Goal: Use online tool/utility: Utilize a website feature to perform a specific function

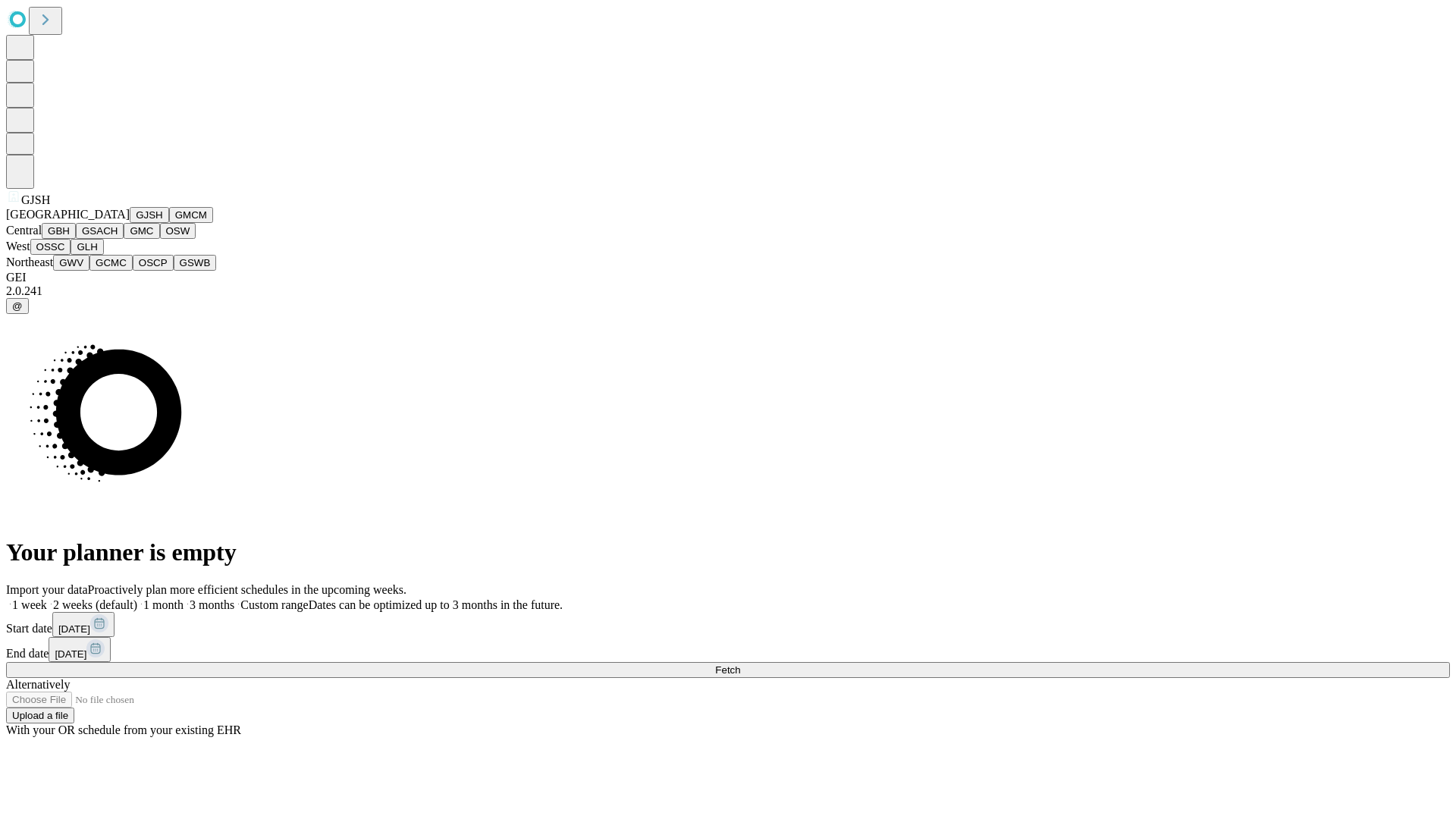
click at [130, 223] on button "GJSH" at bounding box center [149, 215] width 39 height 16
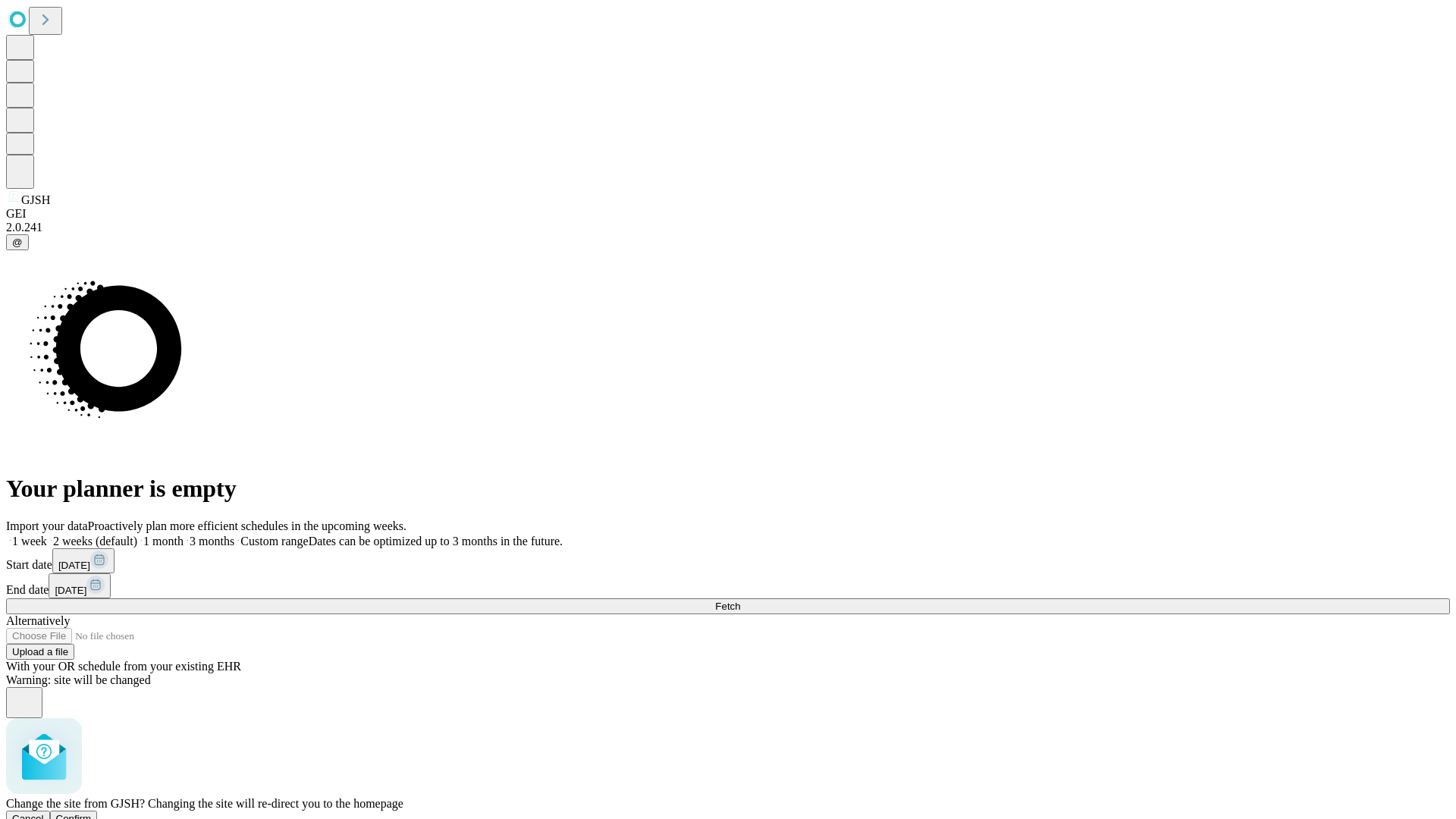
click at [91, 813] on span "Confirm" at bounding box center [73, 818] width 36 height 11
click at [184, 534] on label "1 month" at bounding box center [160, 540] width 46 height 13
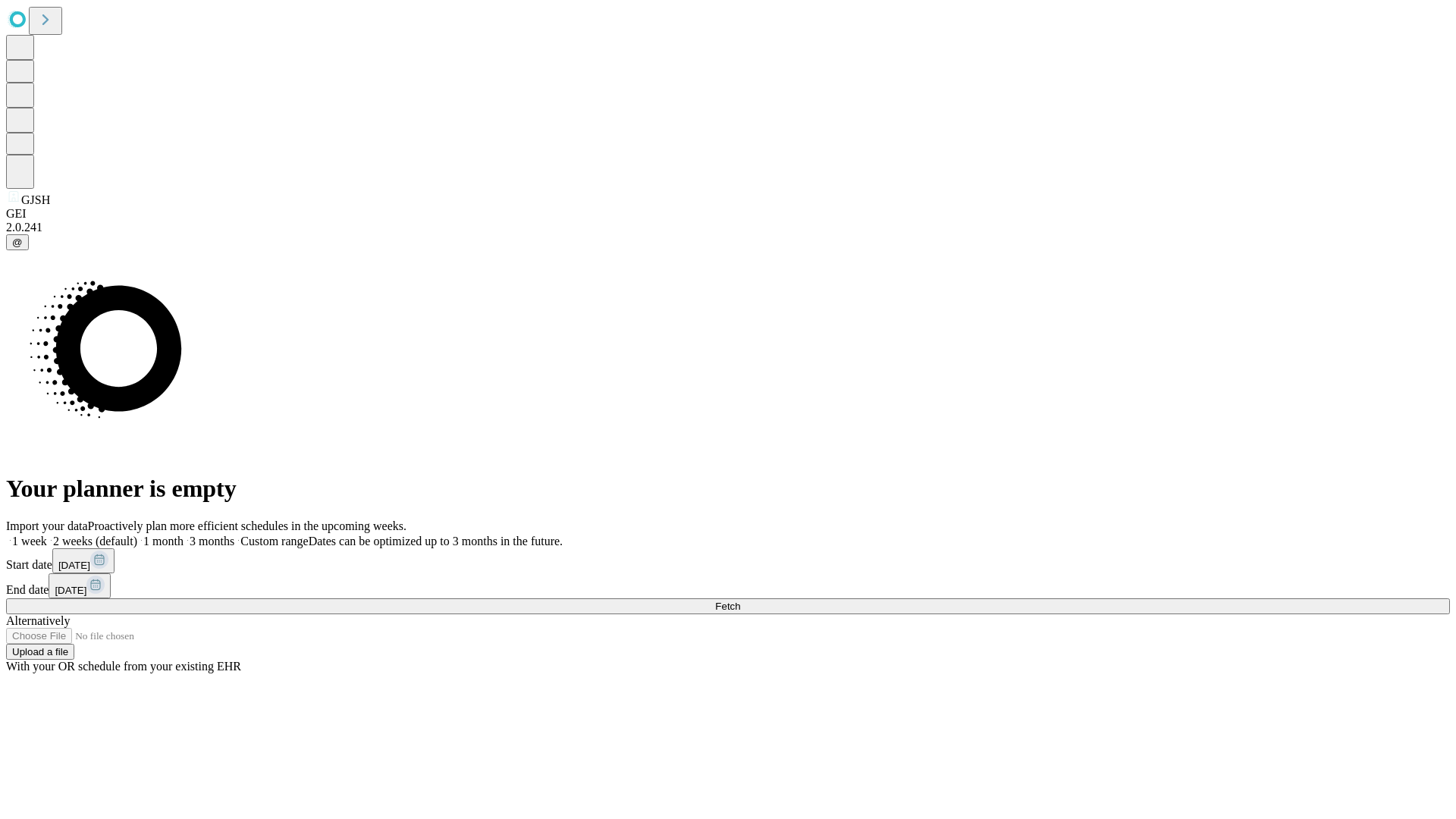
click at [740, 601] on span "Fetch" at bounding box center [727, 606] width 25 height 11
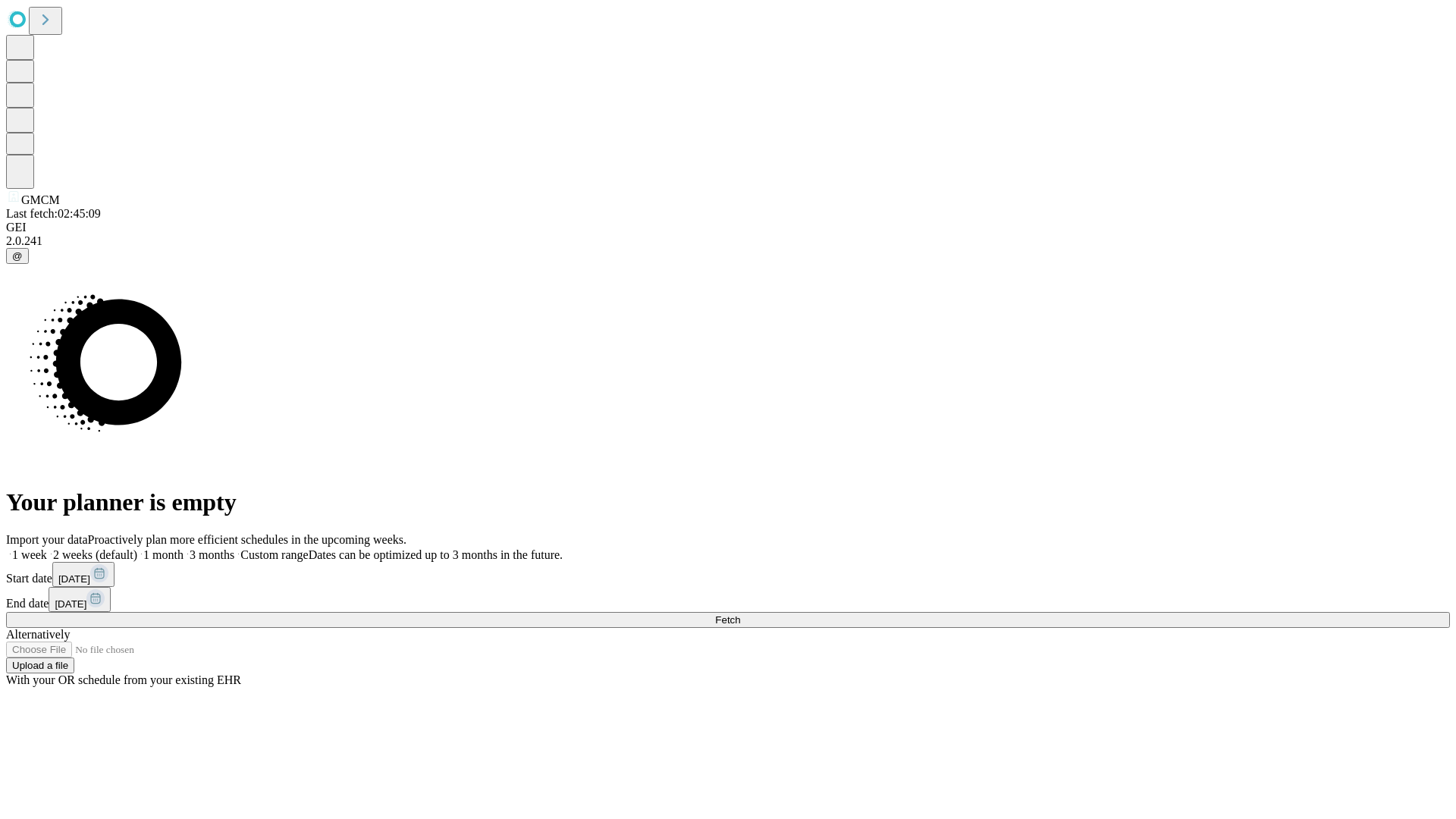
click at [184, 548] on label "1 month" at bounding box center [160, 554] width 46 height 13
click at [740, 614] on span "Fetch" at bounding box center [727, 619] width 25 height 11
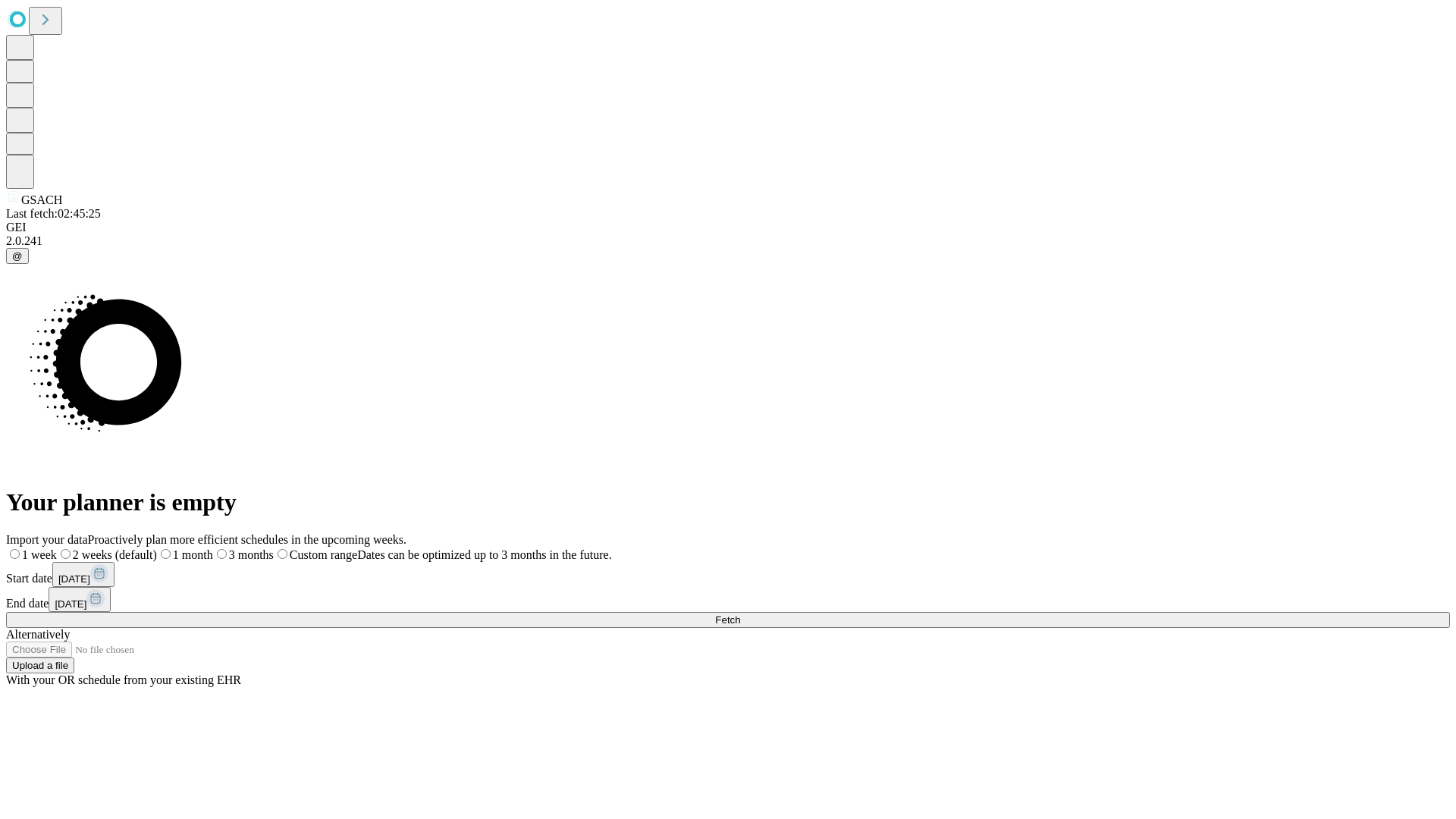
click at [213, 548] on label "1 month" at bounding box center [185, 554] width 56 height 13
click at [740, 614] on span "Fetch" at bounding box center [727, 619] width 25 height 11
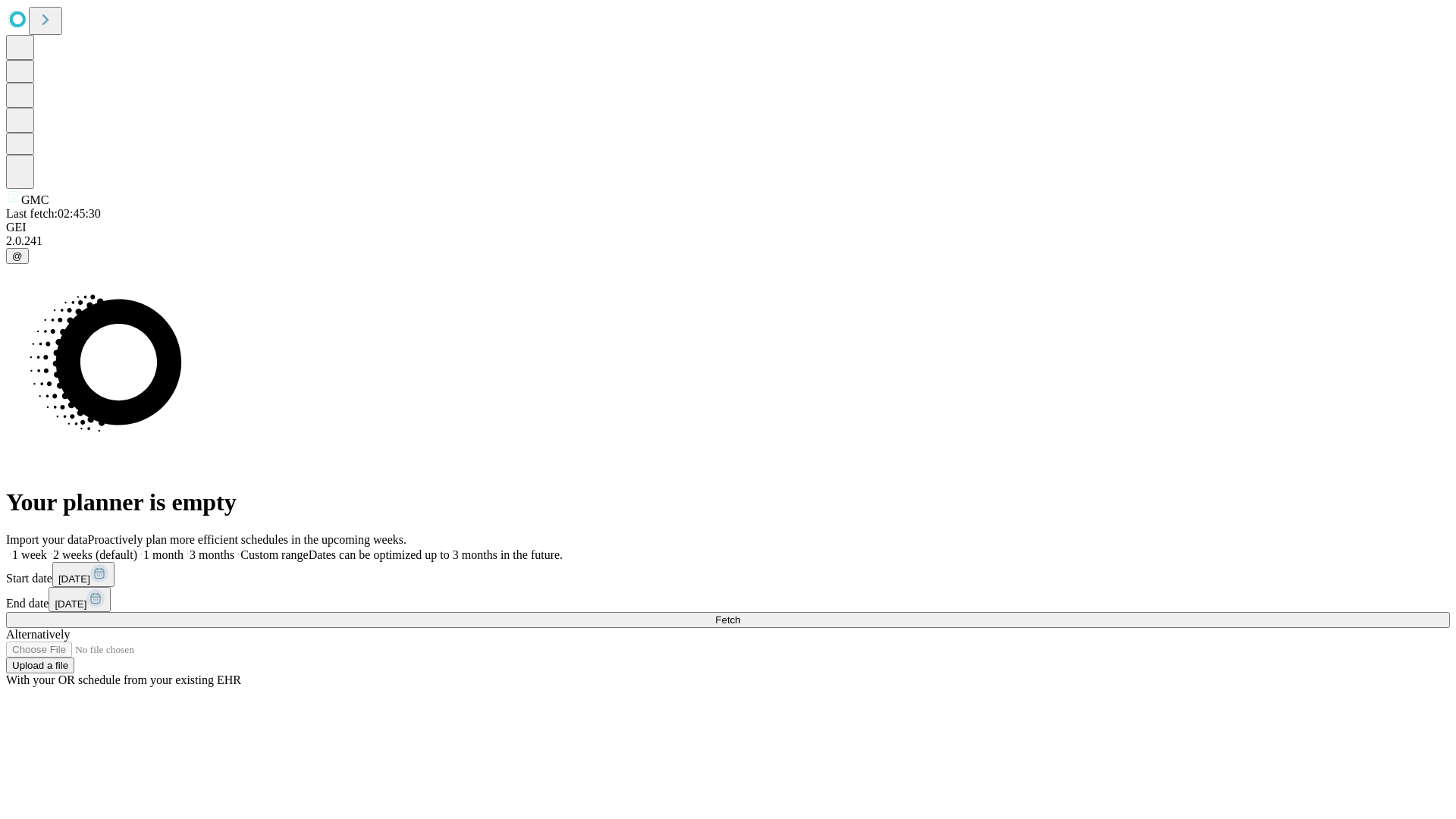
click at [184, 548] on label "1 month" at bounding box center [160, 554] width 46 height 13
click at [740, 614] on span "Fetch" at bounding box center [727, 619] width 25 height 11
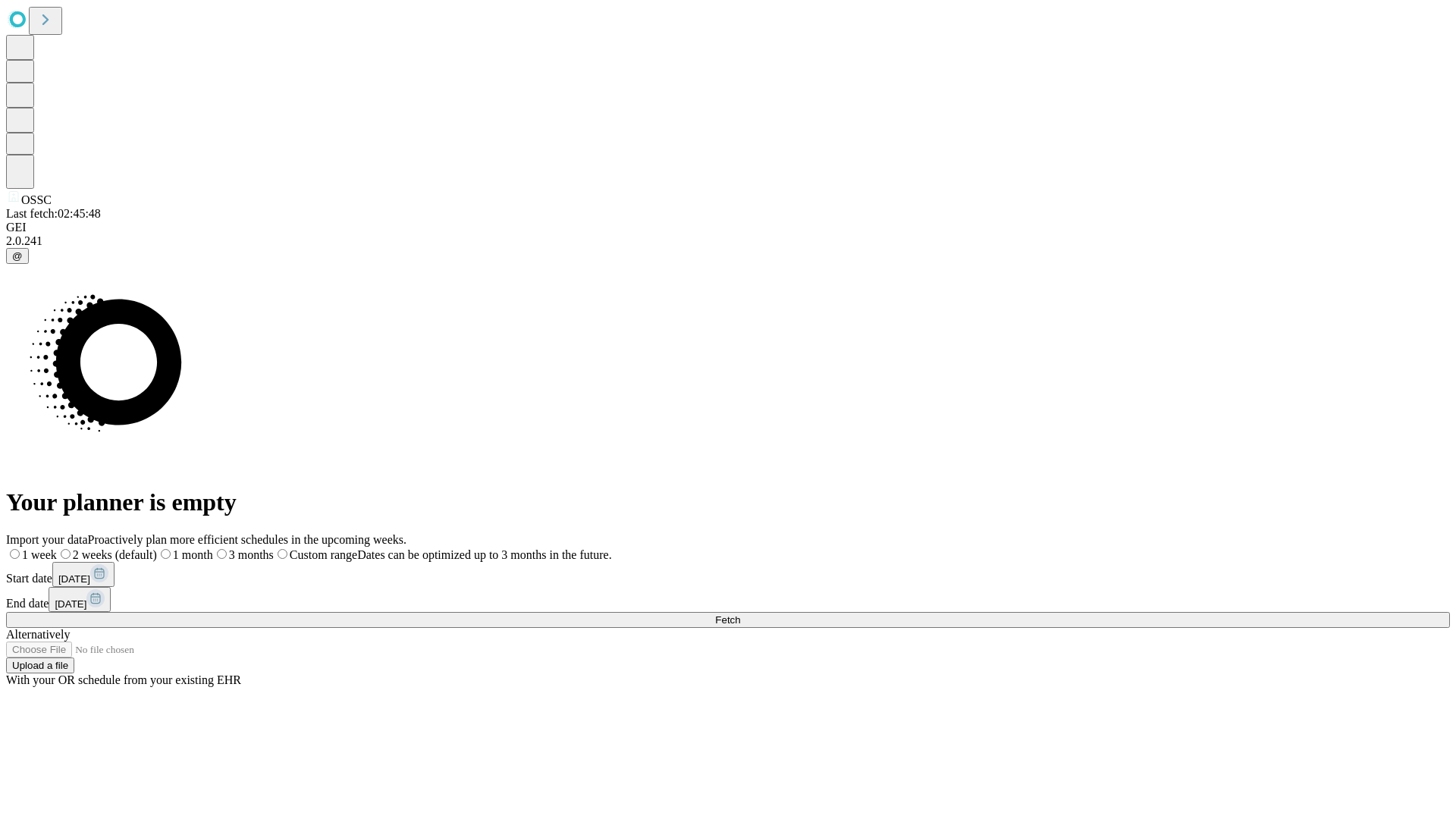
click at [213, 548] on label "1 month" at bounding box center [185, 554] width 56 height 13
click at [740, 614] on span "Fetch" at bounding box center [727, 619] width 25 height 11
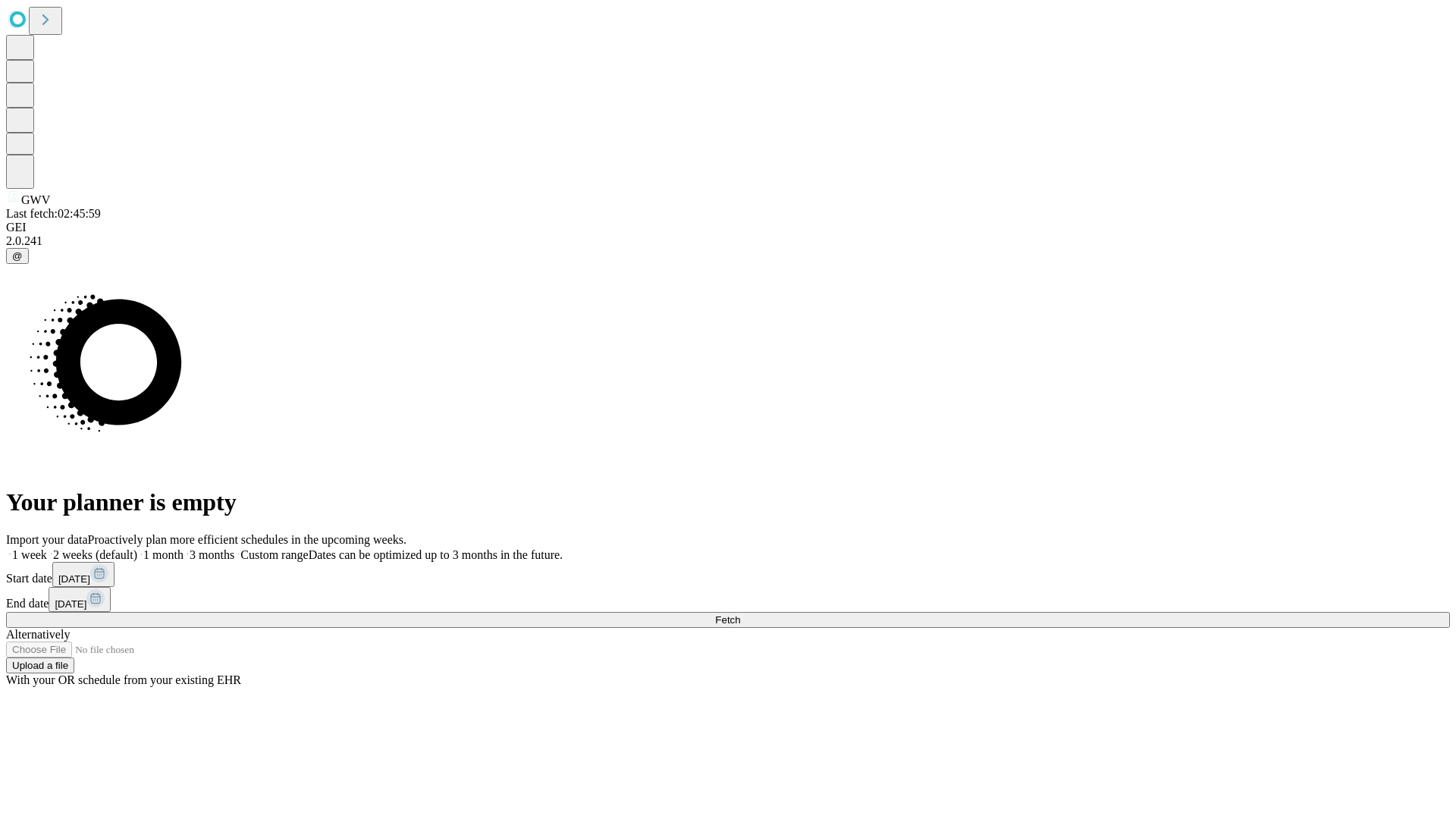
click at [184, 548] on label "1 month" at bounding box center [160, 554] width 46 height 13
click at [740, 614] on span "Fetch" at bounding box center [727, 619] width 25 height 11
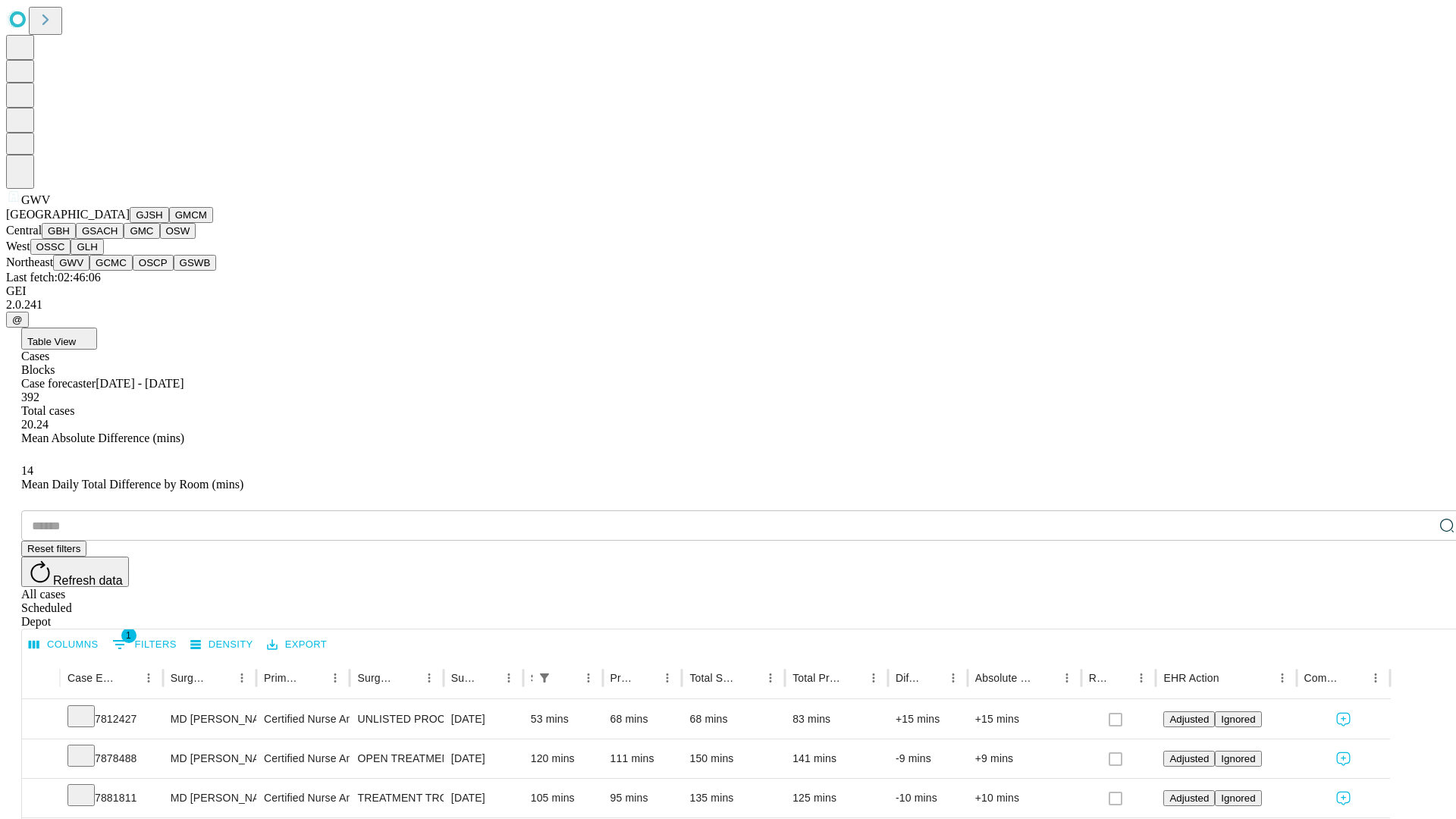
click at [118, 271] on button "GCMC" at bounding box center [111, 263] width 44 height 16
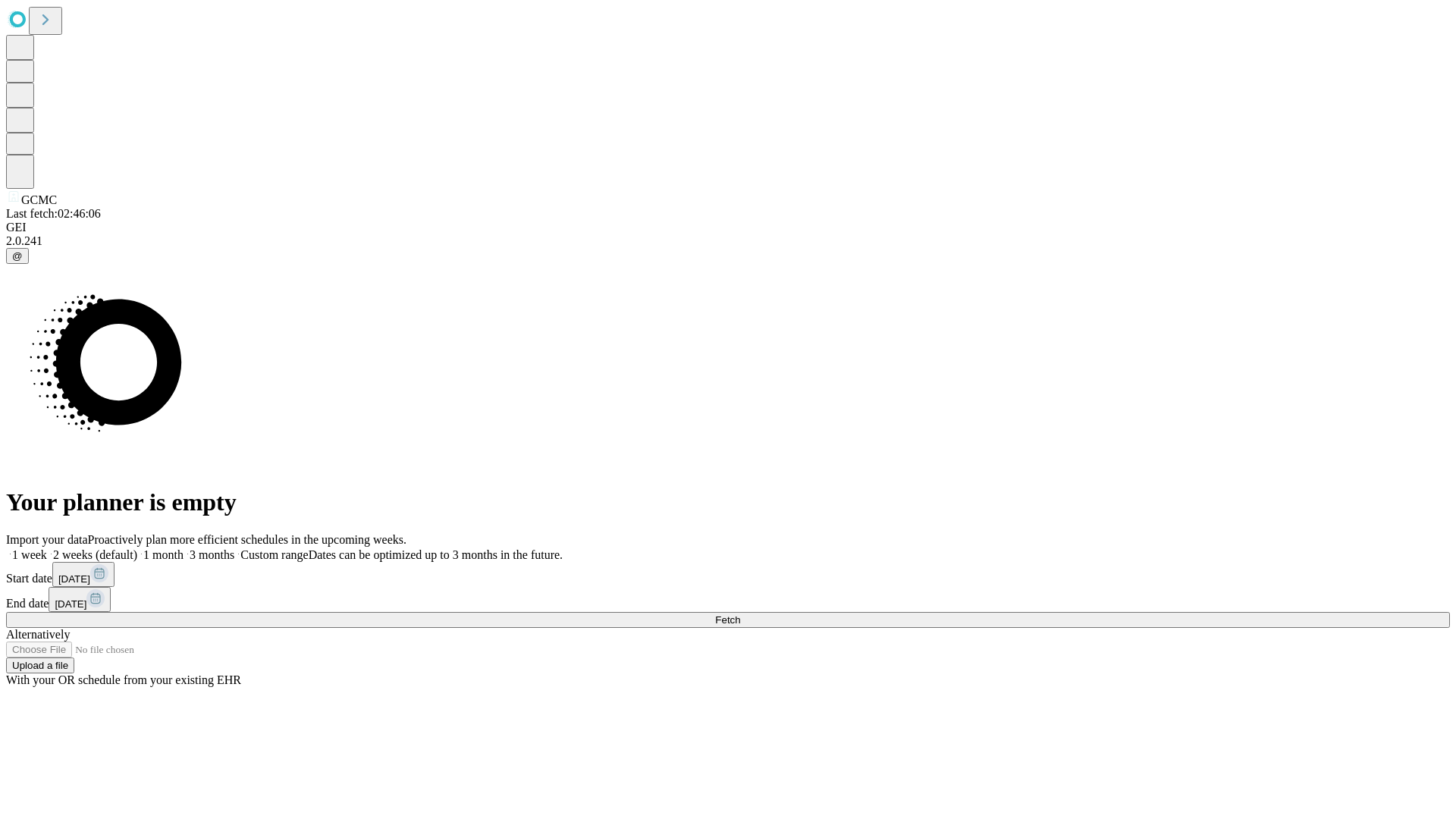
click at [740, 614] on span "Fetch" at bounding box center [727, 619] width 25 height 11
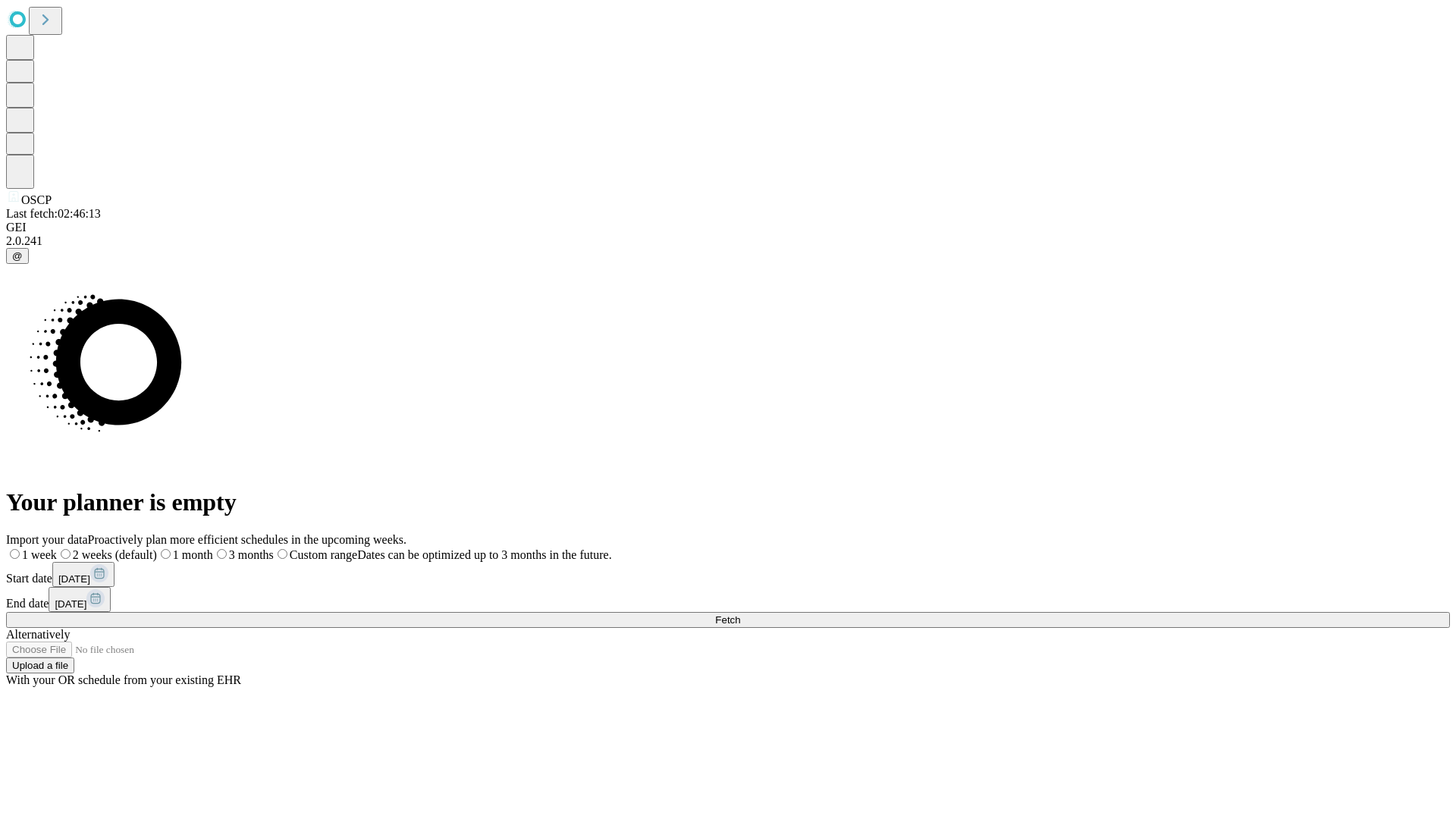
click at [740, 614] on span "Fetch" at bounding box center [727, 619] width 25 height 11
